Goal: Information Seeking & Learning: Learn about a topic

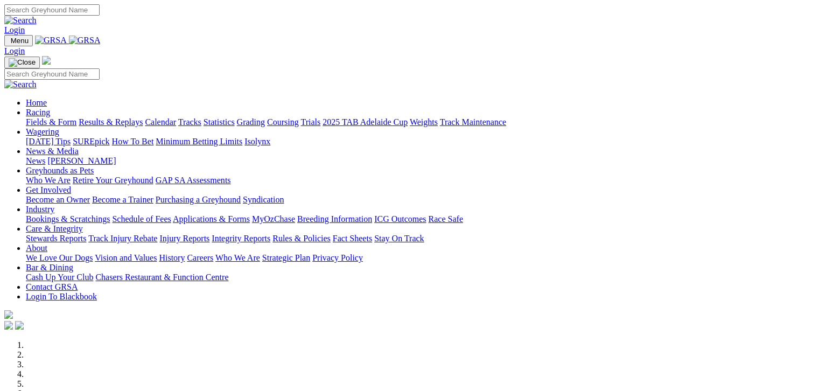
drag, startPoint x: 0, startPoint y: 0, endPoint x: 37, endPoint y: 81, distance: 88.7
click at [37, 117] on link "Fields & Form" at bounding box center [51, 121] width 51 height 9
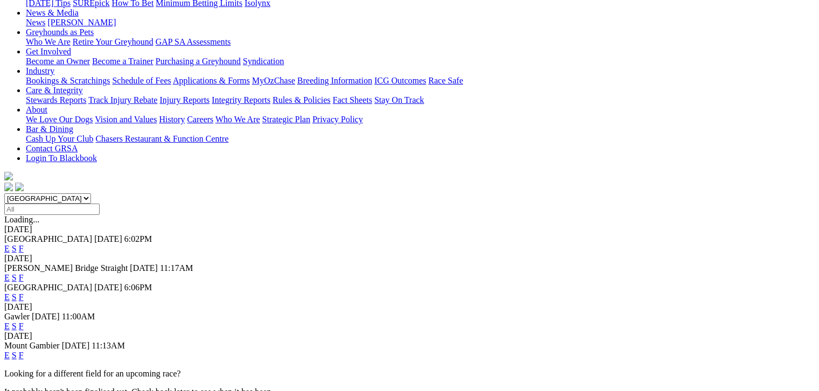
scroll to position [175, 0]
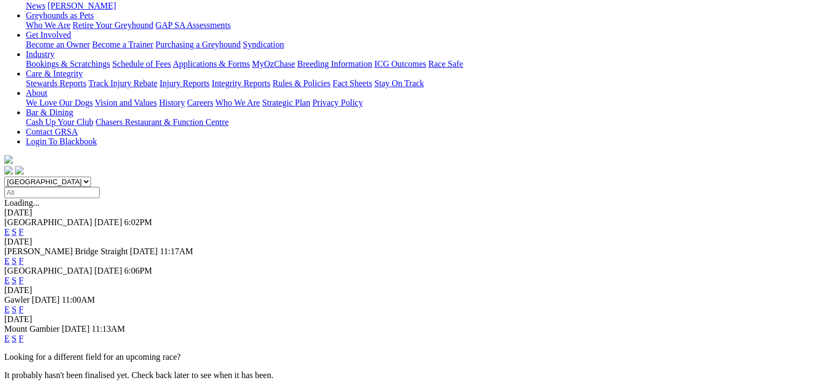
click at [24, 334] on link "F" at bounding box center [21, 338] width 5 height 9
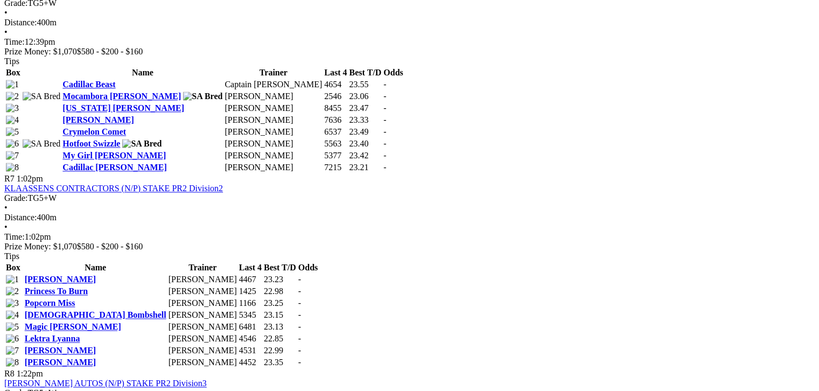
scroll to position [1521, 0]
